Goal: Find specific page/section: Find specific page/section

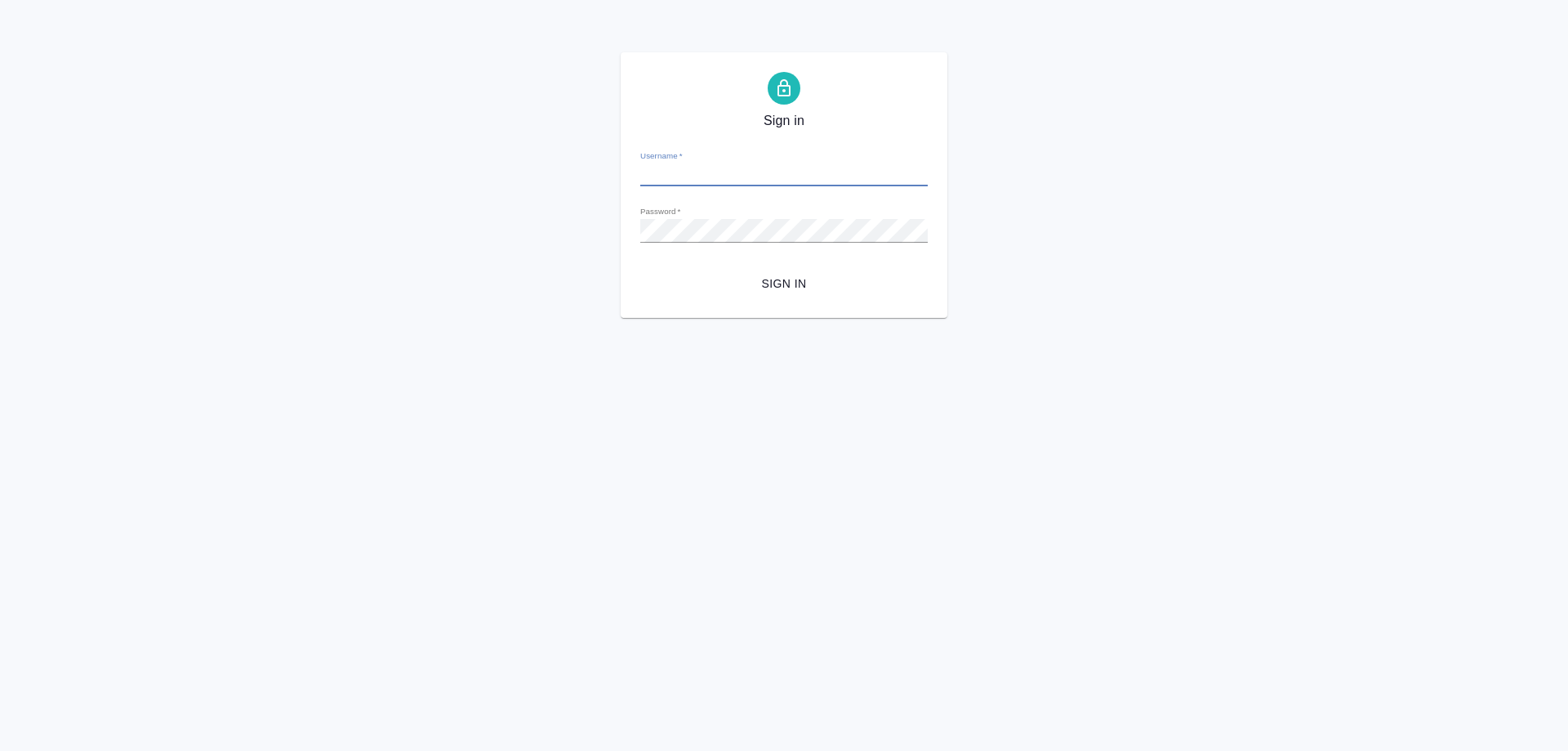
type input "[EMAIL_ADDRESS][DOMAIN_NAME]"
click at [773, 290] on span "Sign in" at bounding box center [784, 284] width 261 height 20
type input "[EMAIL_ADDRESS][DOMAIN_NAME]"
click at [788, 283] on span "Sign in" at bounding box center [784, 284] width 261 height 20
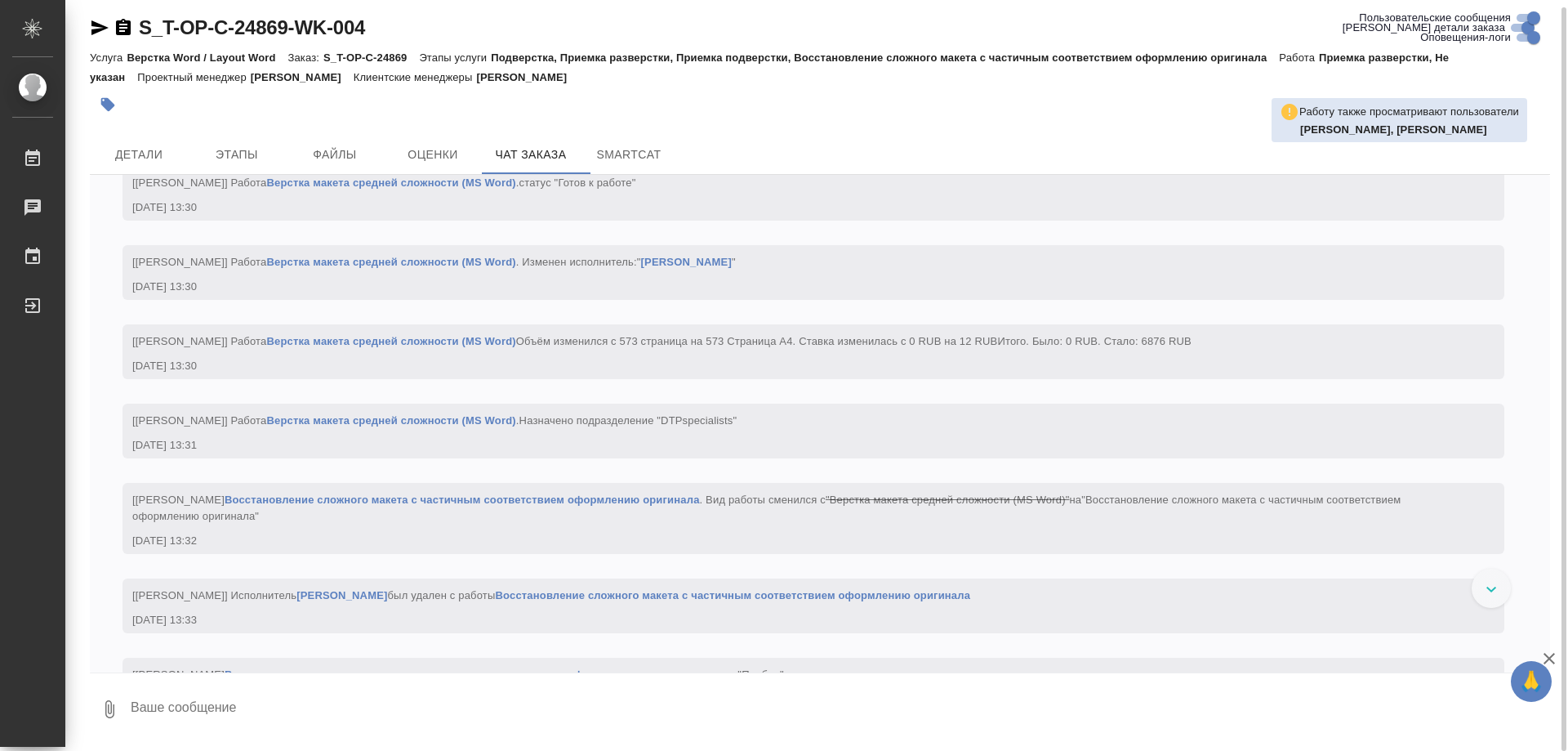
scroll to position [2043, 0]
